Goal: Information Seeking & Learning: Learn about a topic

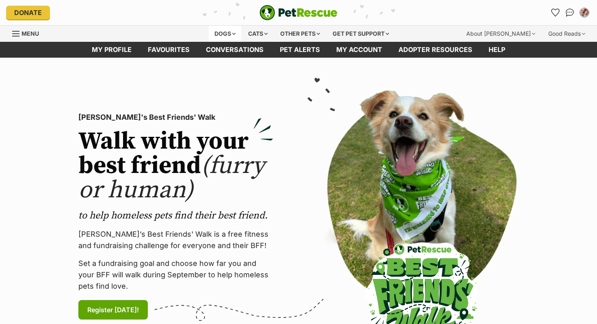
click at [226, 32] on div "Dogs" at bounding box center [225, 34] width 33 height 16
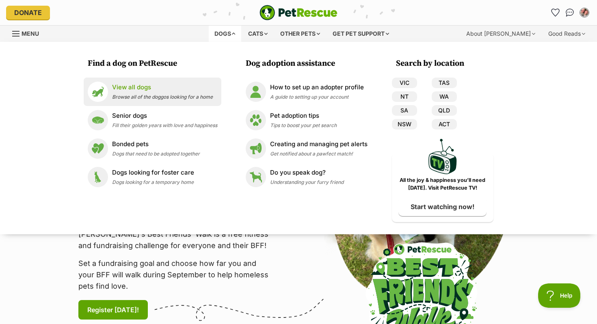
click at [158, 80] on li "View all dogs Browse all of the doggos looking for a home" at bounding box center [153, 92] width 138 height 28
click at [158, 83] on p "View all dogs" at bounding box center [162, 87] width 101 height 9
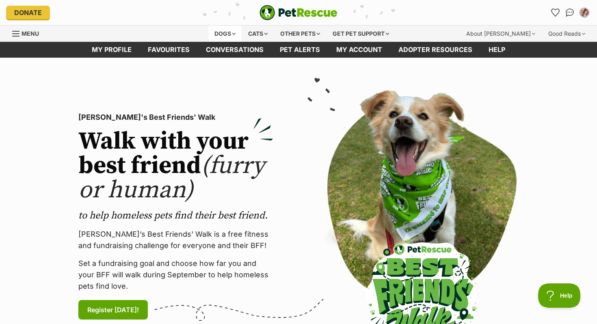
click at [229, 36] on div "Dogs" at bounding box center [225, 34] width 33 height 16
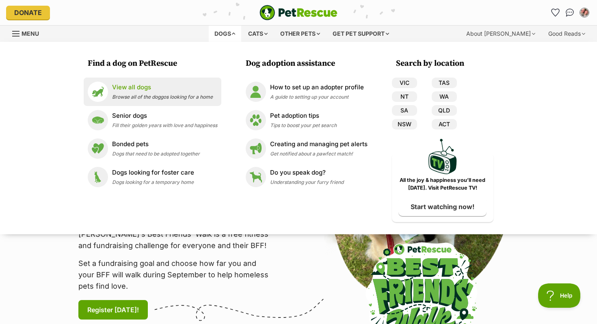
click at [163, 93] on div "View all dogs Browse all of the doggos looking for a home" at bounding box center [162, 91] width 101 height 17
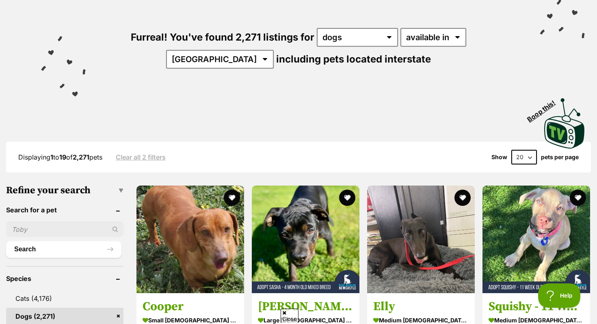
scroll to position [191, 0]
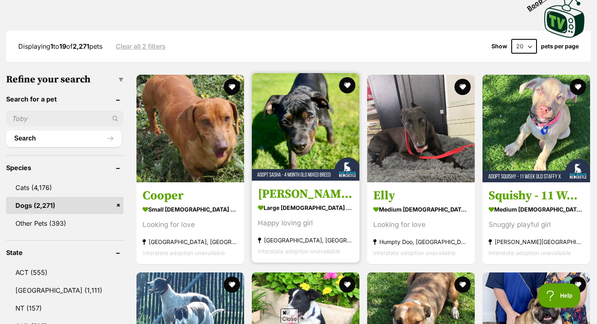
click at [280, 141] on img at bounding box center [306, 127] width 108 height 108
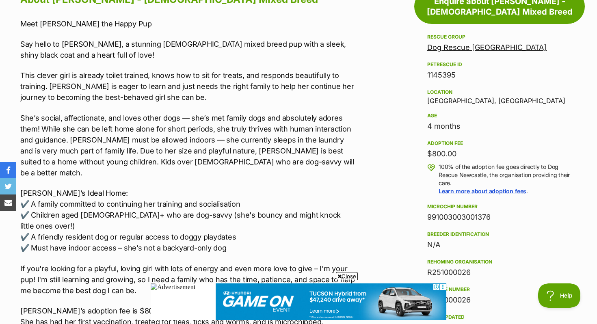
scroll to position [590, 0]
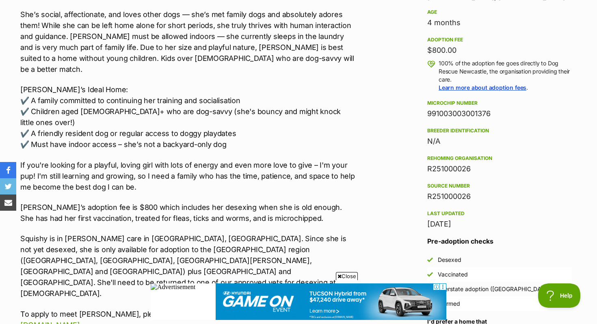
click at [263, 233] on p "Squishy is in [PERSON_NAME] care in [GEOGRAPHIC_DATA], [GEOGRAPHIC_DATA]. Since…" at bounding box center [188, 266] width 336 height 66
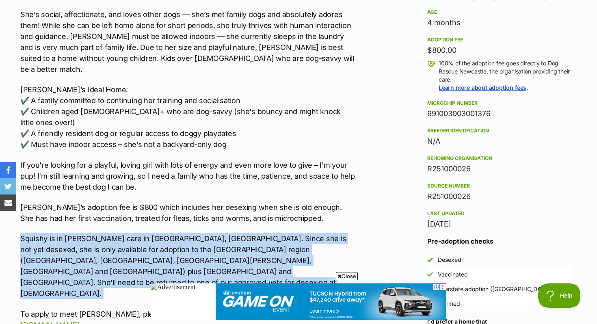
click at [263, 233] on p "Squishy is in [PERSON_NAME] care in [GEOGRAPHIC_DATA], [GEOGRAPHIC_DATA]. Since…" at bounding box center [188, 266] width 336 height 66
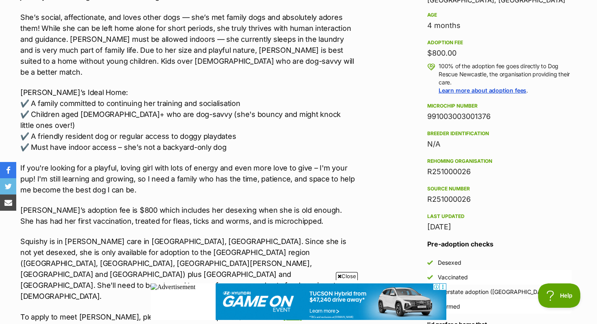
click at [263, 236] on p "Squishy is in [PERSON_NAME] care in [GEOGRAPHIC_DATA], [GEOGRAPHIC_DATA]. Since…" at bounding box center [188, 269] width 336 height 66
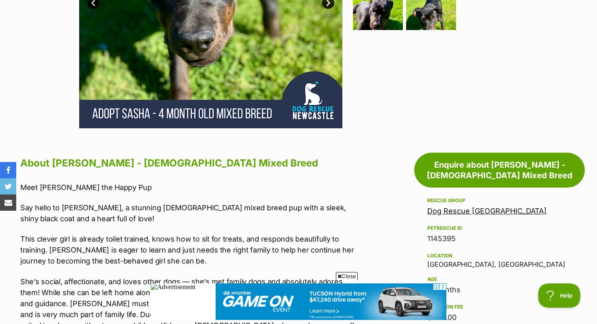
scroll to position [74, 0]
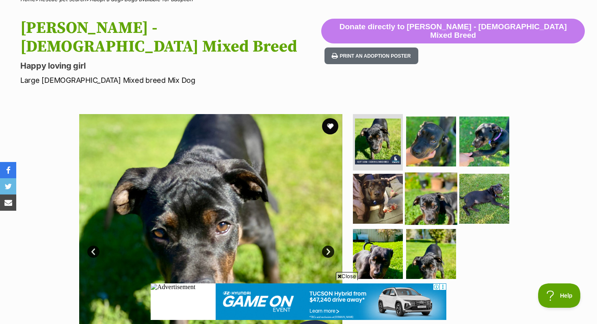
click at [417, 184] on img at bounding box center [431, 199] width 52 height 52
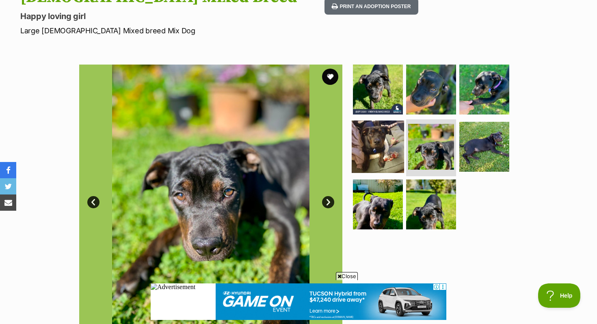
scroll to position [126, 0]
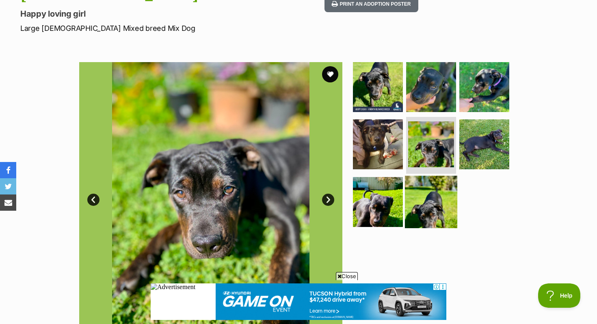
click at [440, 182] on img at bounding box center [431, 202] width 52 height 52
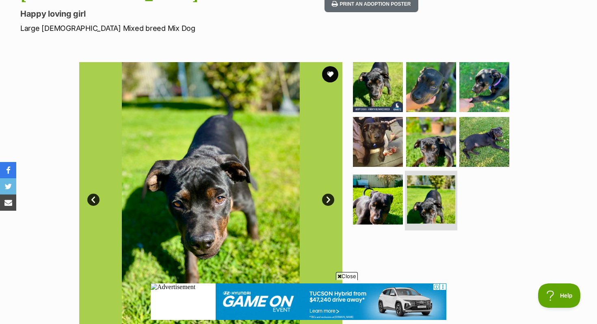
scroll to position [0, 0]
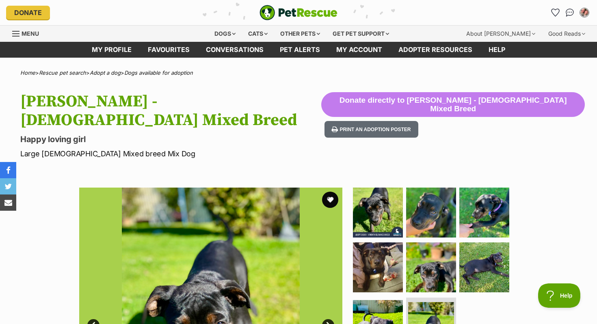
click at [307, 13] on img "PetRescue" at bounding box center [299, 12] width 78 height 15
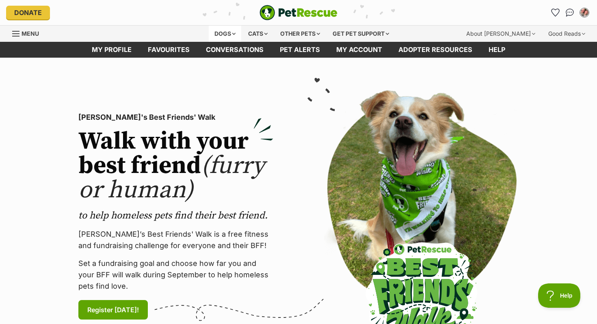
click at [226, 33] on div "Dogs" at bounding box center [225, 34] width 33 height 16
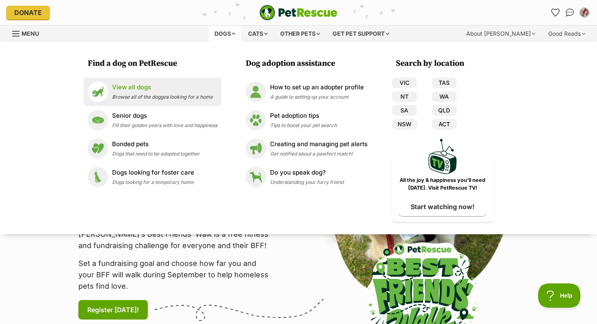
click at [202, 80] on li "View all dogs Browse all of the doggos looking for a home" at bounding box center [153, 92] width 138 height 28
click at [200, 80] on li "View all dogs Browse all of the doggos looking for a home" at bounding box center [153, 92] width 138 height 28
click at [148, 83] on p "View all dogs" at bounding box center [162, 87] width 101 height 9
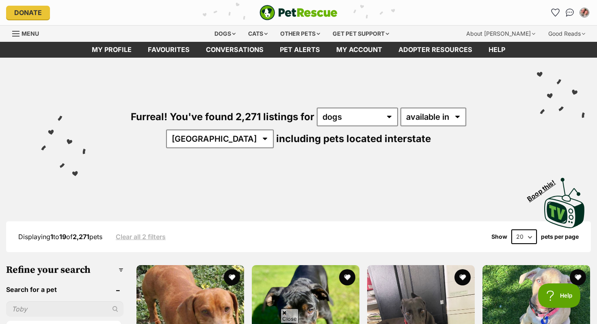
scroll to position [202, 0]
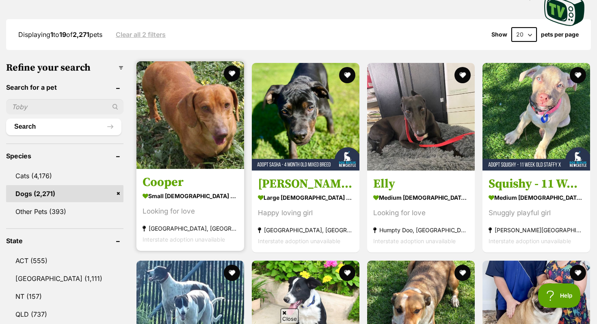
click at [156, 97] on img at bounding box center [191, 115] width 108 height 108
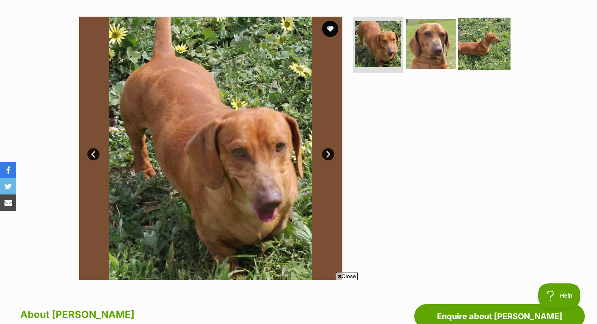
click at [484, 46] on img at bounding box center [484, 43] width 52 height 52
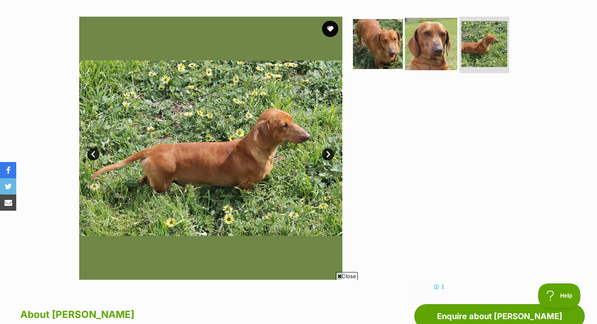
click at [436, 50] on img at bounding box center [431, 43] width 52 height 52
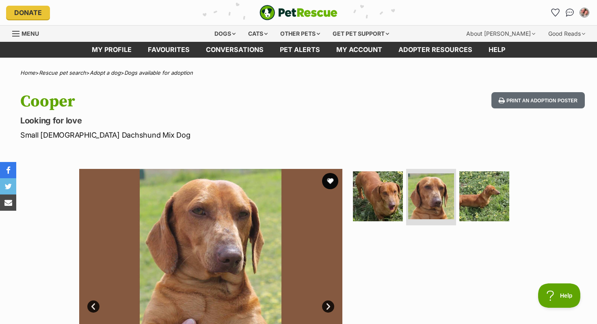
click at [284, 14] on img "PetRescue" at bounding box center [299, 12] width 78 height 15
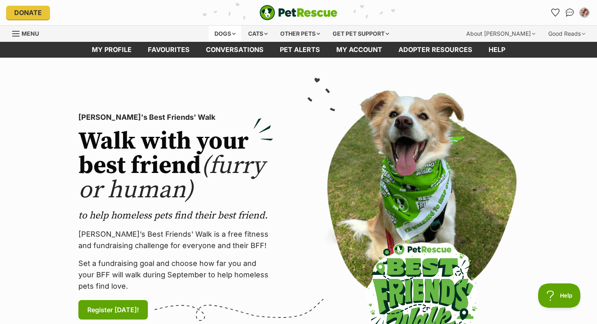
click at [219, 28] on div "Dogs" at bounding box center [225, 34] width 33 height 16
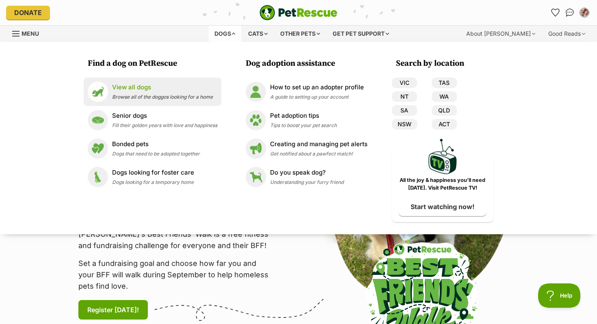
click at [151, 84] on p "View all dogs" at bounding box center [162, 87] width 101 height 9
